Goal: Use online tool/utility: Use online tool/utility

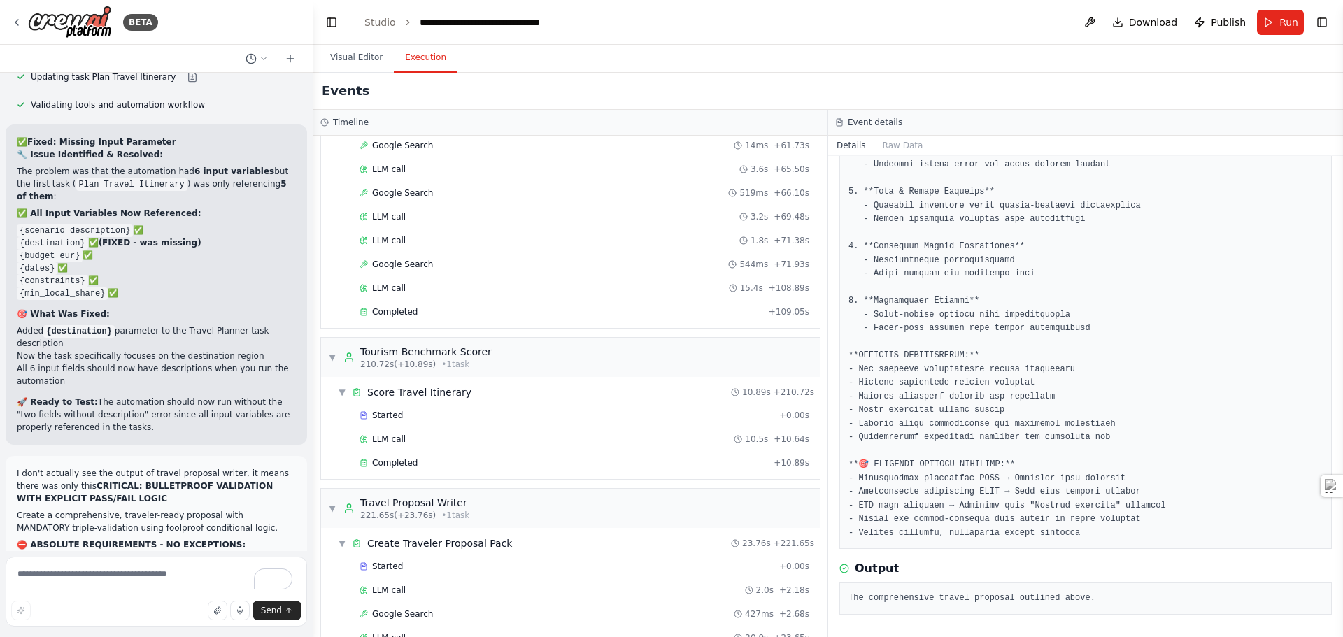
scroll to position [2447, 0]
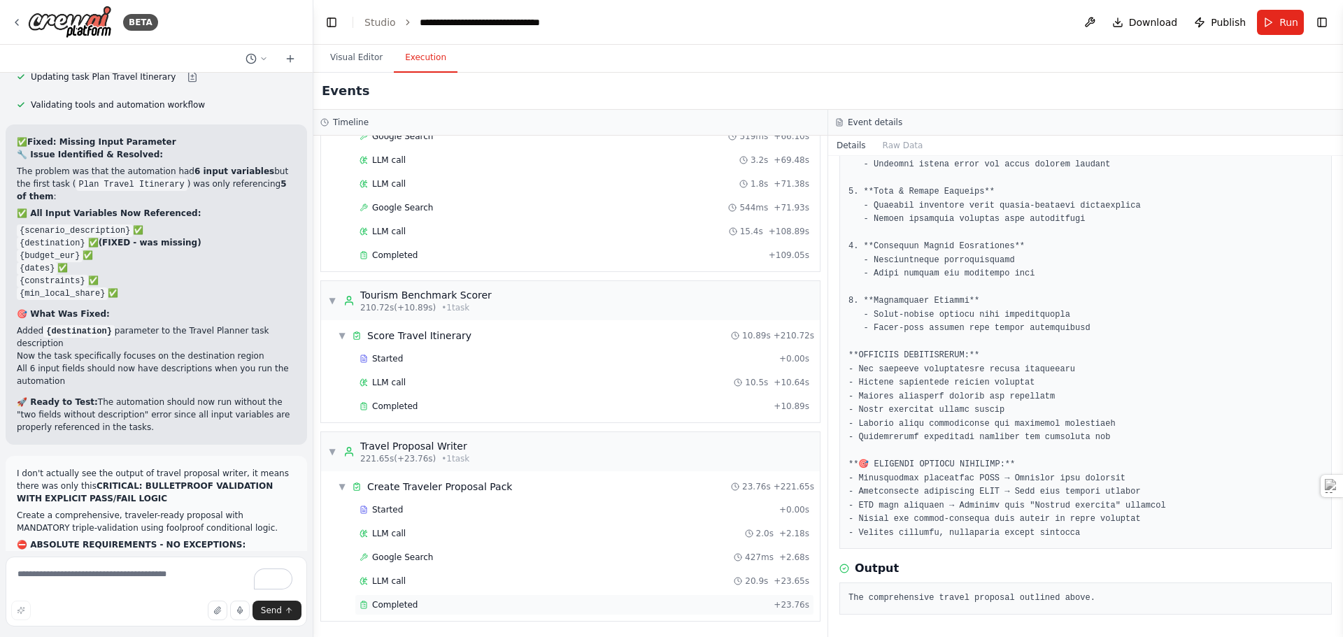
click at [386, 606] on span "Completed" at bounding box center [394, 604] width 45 height 11
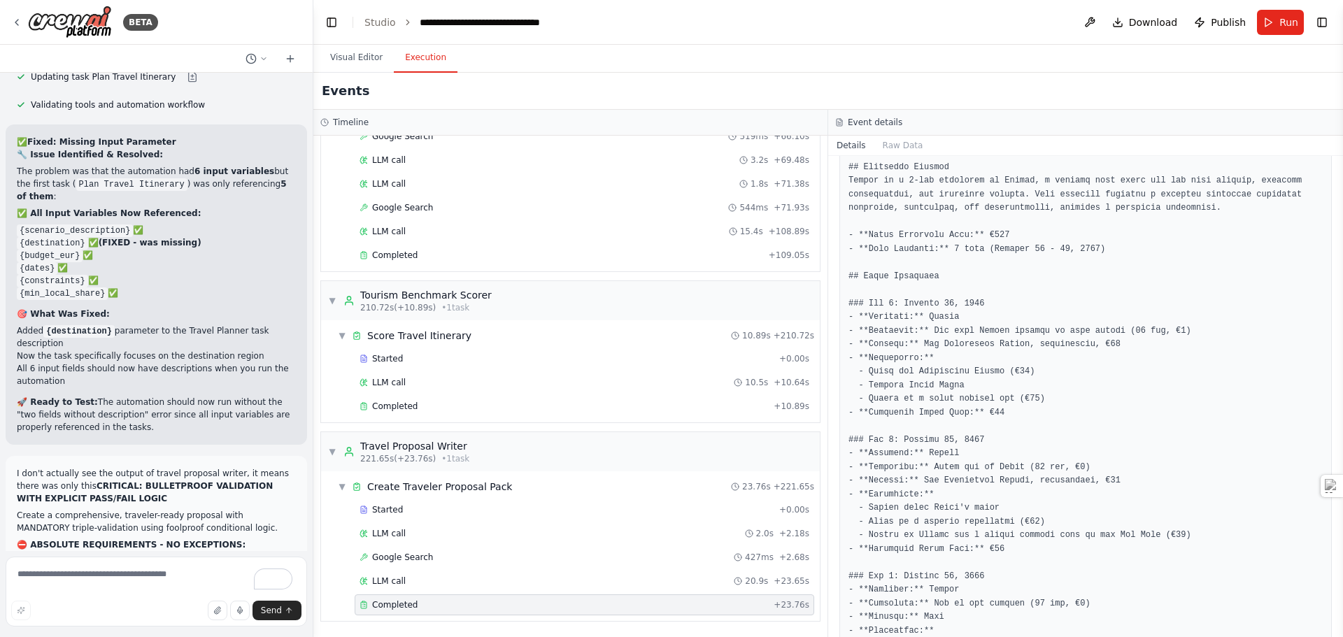
scroll to position [777, 0]
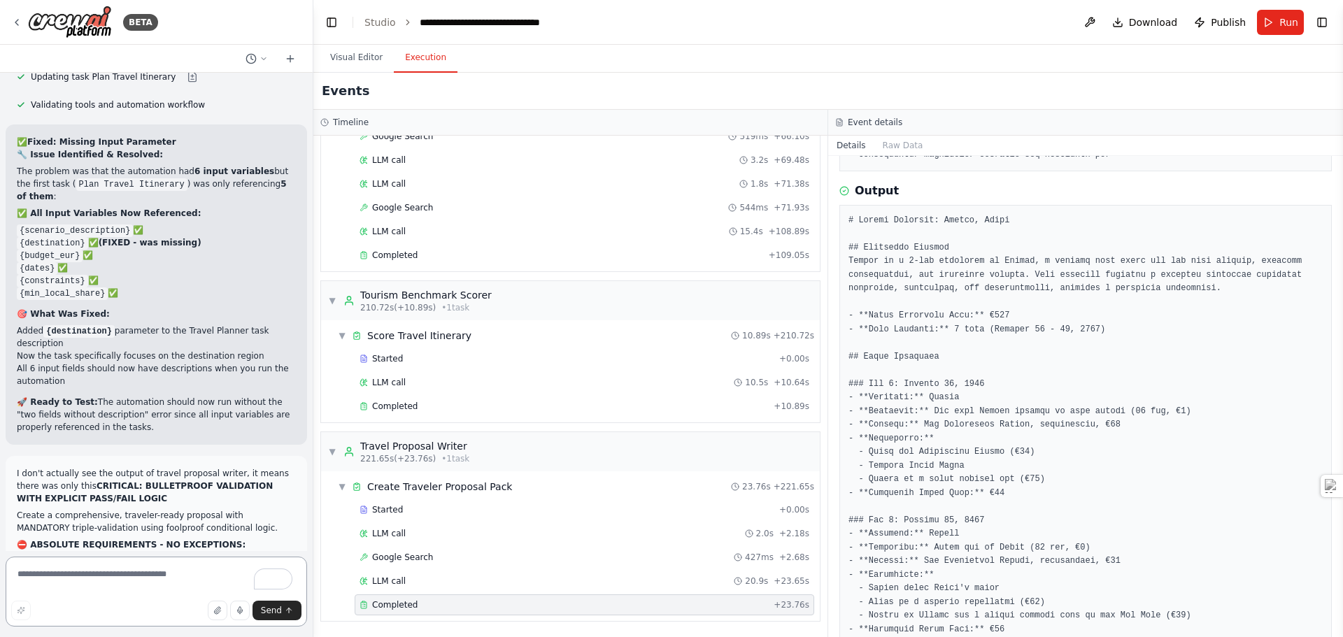
click at [113, 583] on textarea "To enrich screen reader interactions, please activate Accessibility in Grammarl…" at bounding box center [156, 592] width 301 height 70
type textarea "**********"
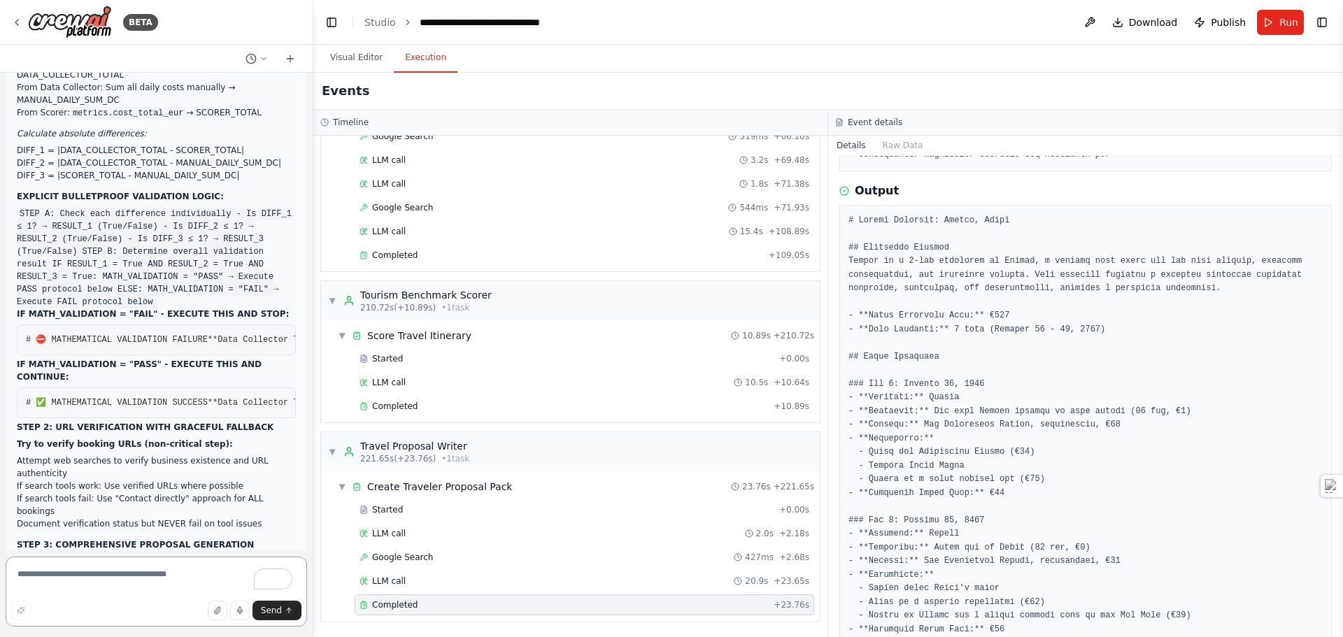
scroll to position [45210, 0]
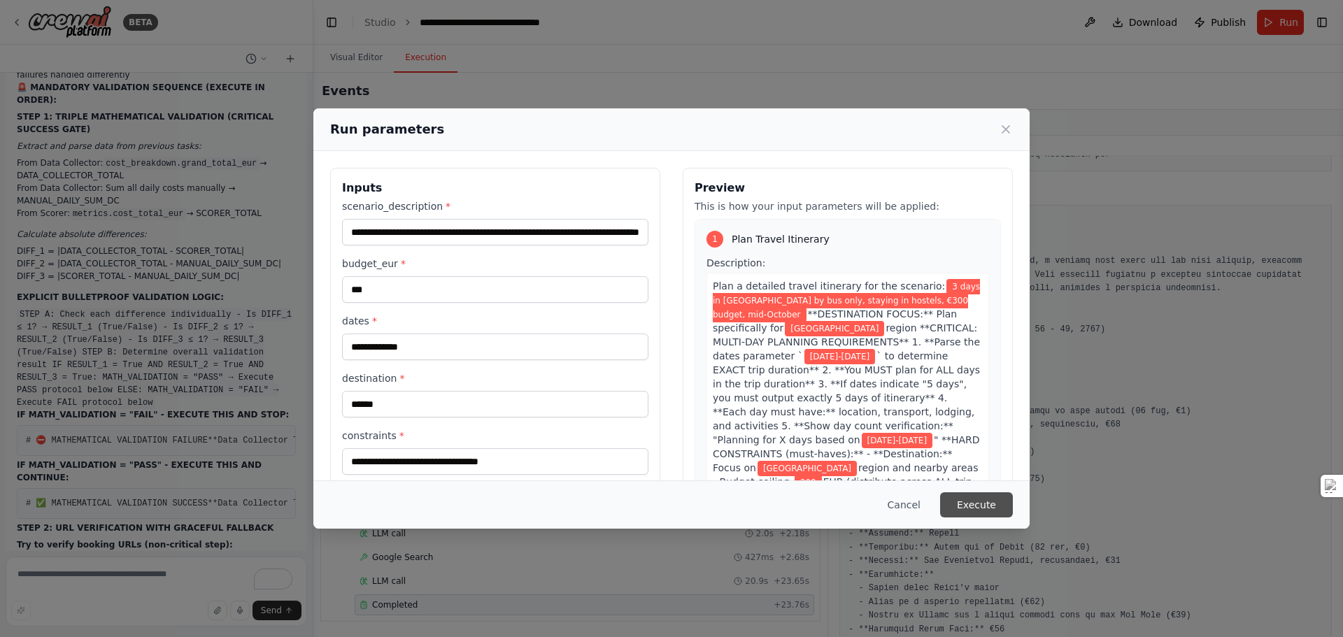
click at [998, 505] on button "Execute" at bounding box center [976, 504] width 73 height 25
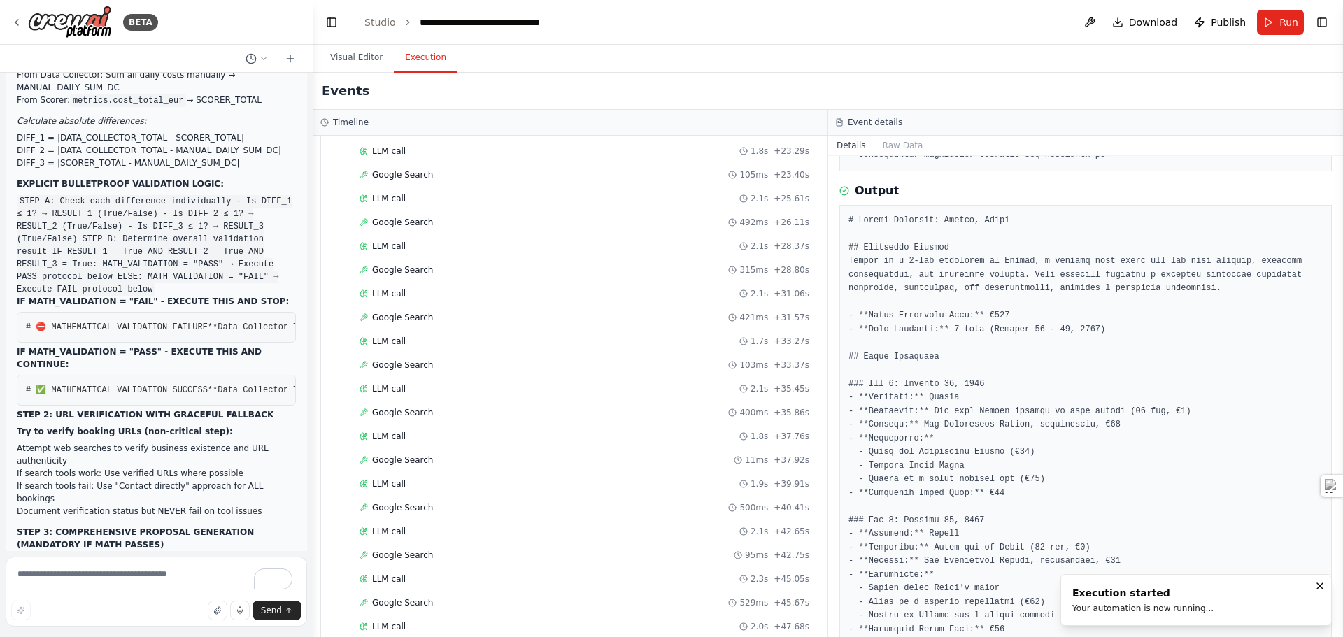
scroll to position [3612, 0]
click at [424, 599] on div "Completed" at bounding box center [563, 604] width 408 height 11
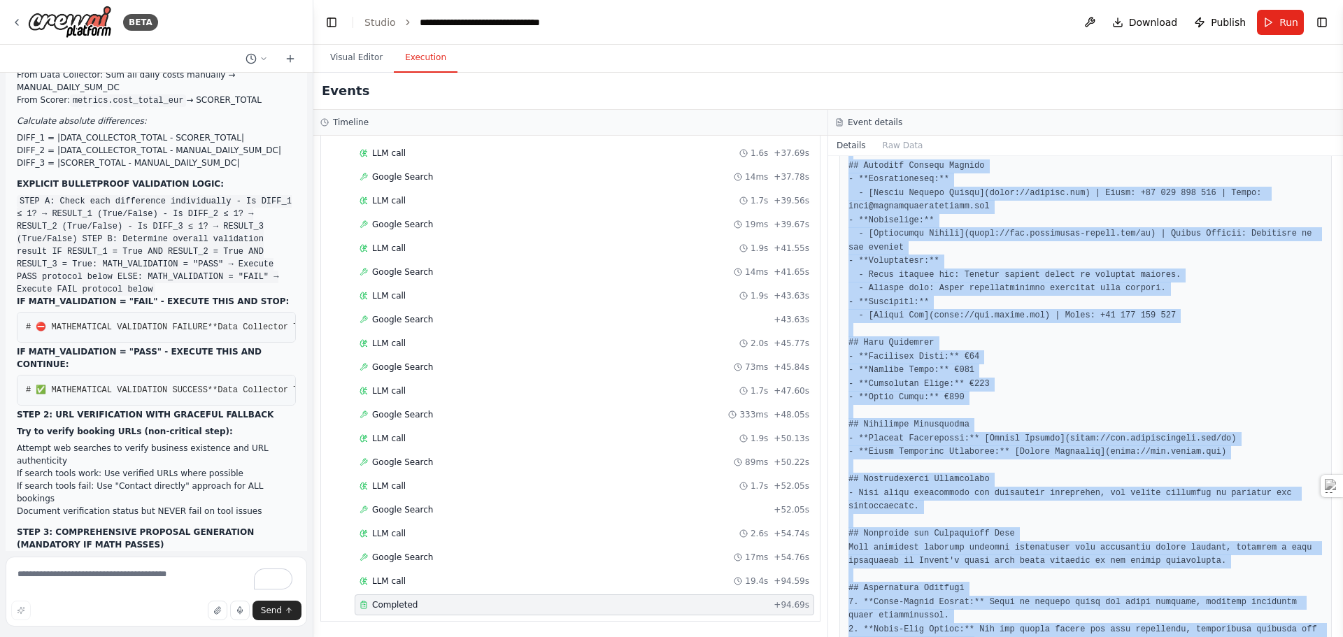
scroll to position [1844, 0]
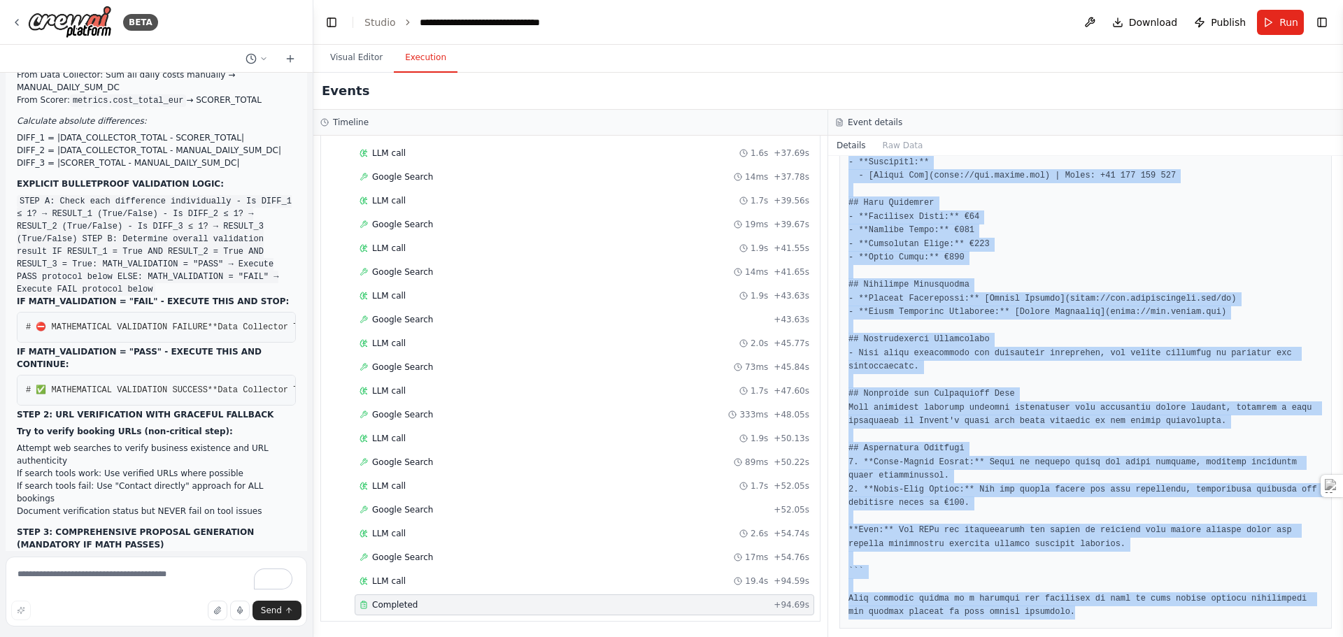
drag, startPoint x: 842, startPoint y: 378, endPoint x: 1098, endPoint y: 655, distance: 377.1
click at [1098, 636] on html "BETA crew_benchmark.py import os, json, datetime as dt from dotenv import load_…" at bounding box center [671, 318] width 1343 height 637
copy pre "L'i dolors am consec adipisci elits do eiusmo temp-inci utlaboreetd mag ali eni…"
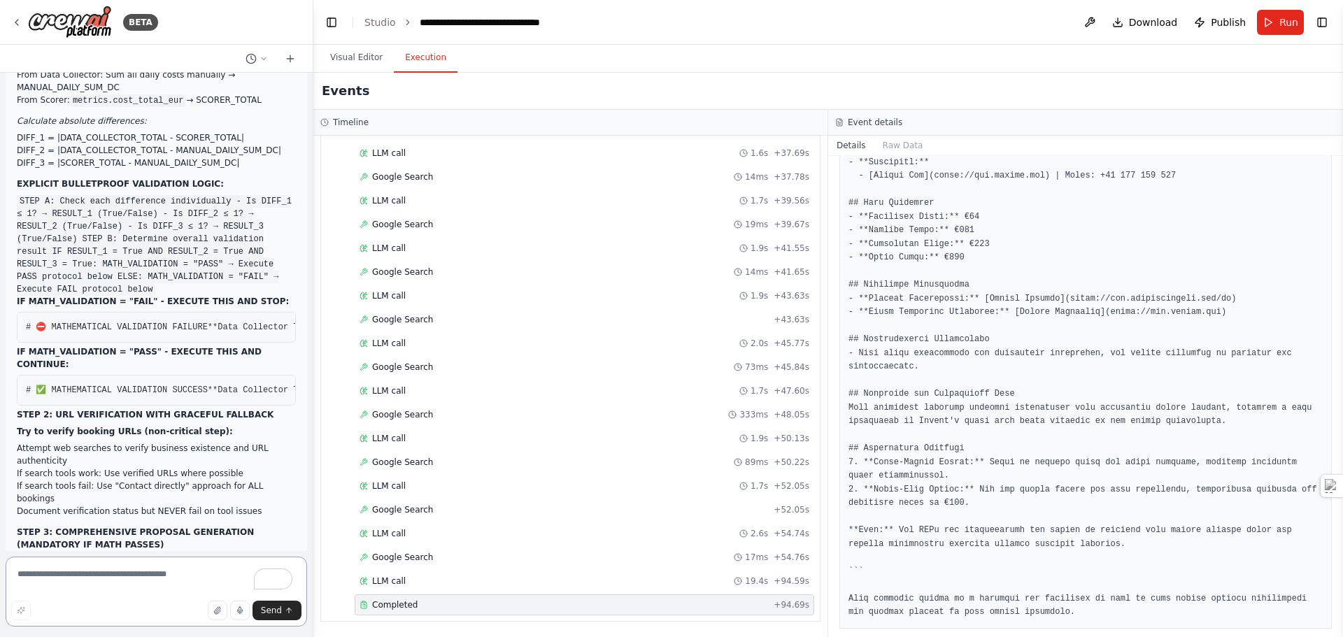
click at [120, 571] on textarea "To enrich screen reader interactions, please activate Accessibility in Grammarl…" at bounding box center [156, 592] width 301 height 70
paste textarea "**********"
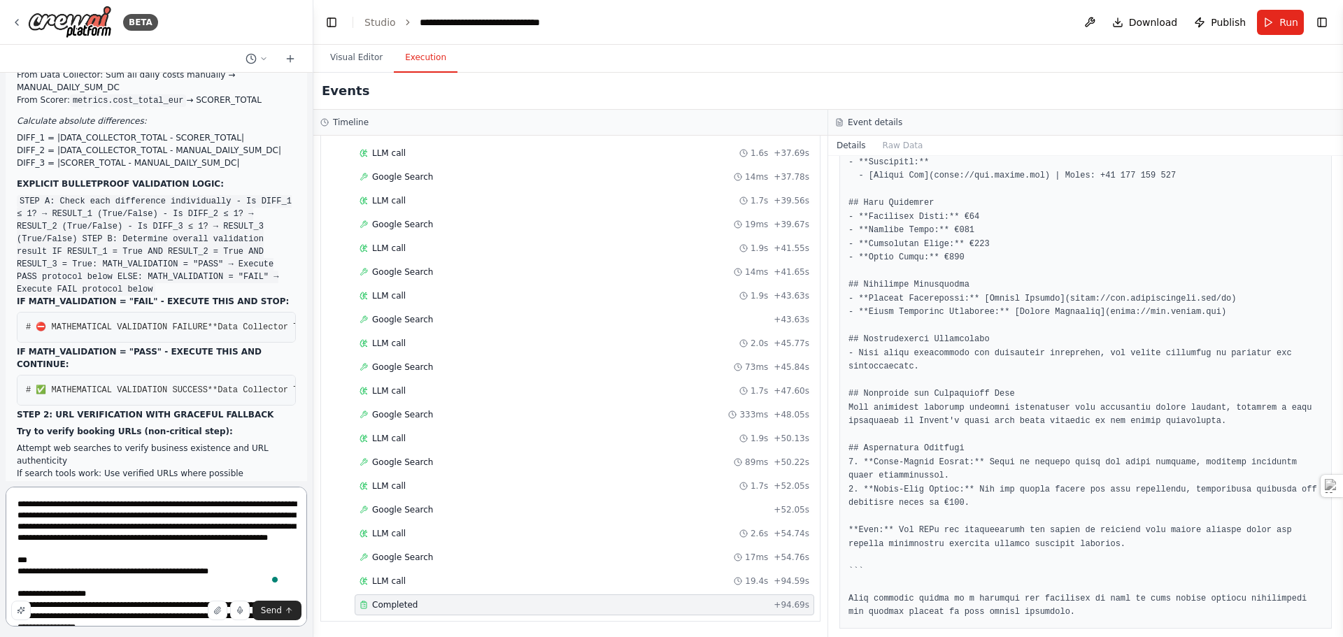
scroll to position [913, 0]
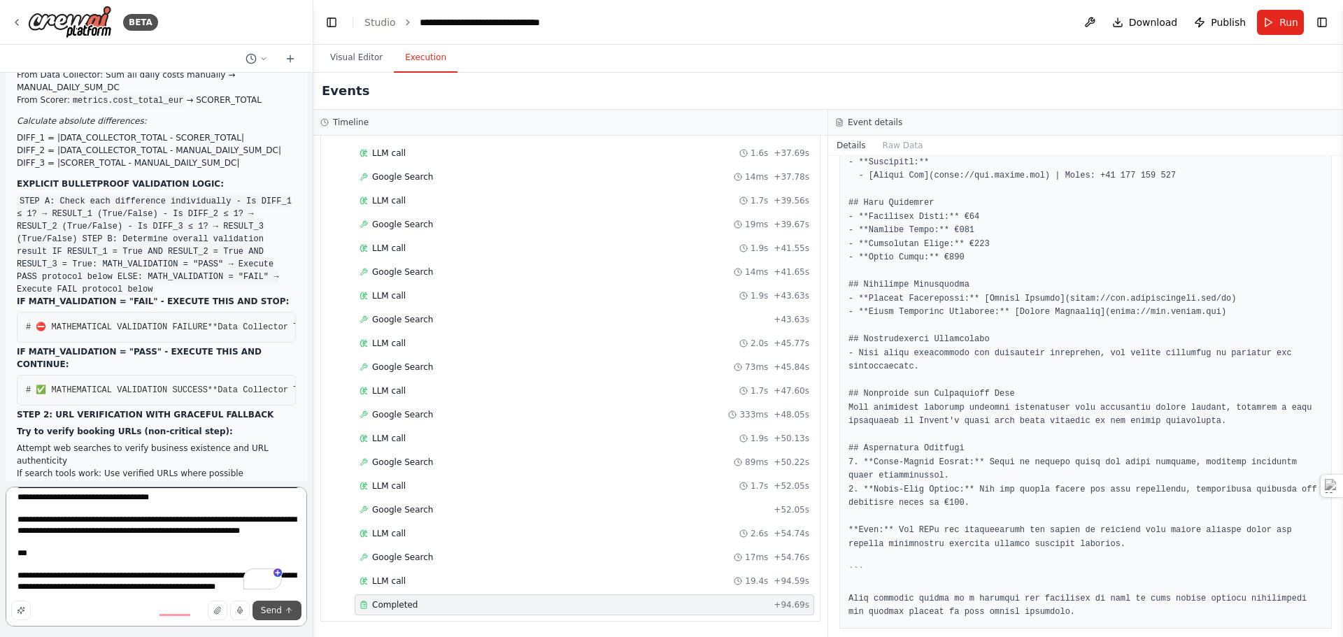
type textarea "**********"
click at [278, 614] on span "Send" at bounding box center [271, 610] width 21 height 11
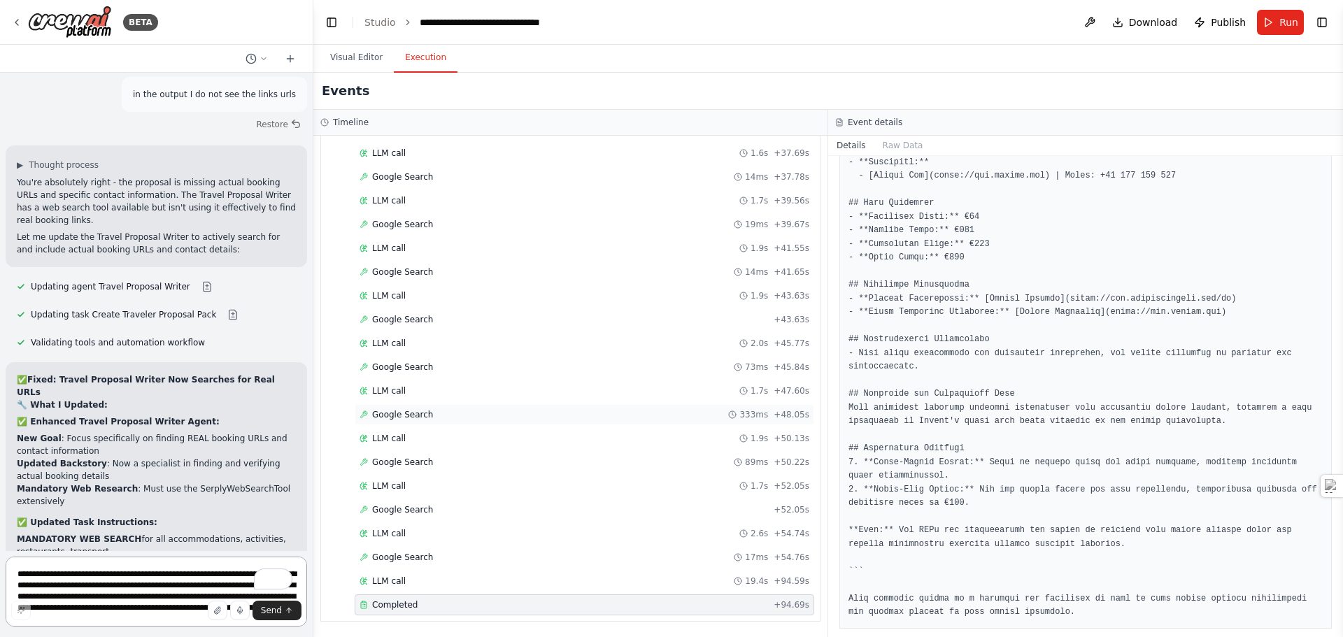
scroll to position [46870, 0]
